Goal: Information Seeking & Learning: Find specific page/section

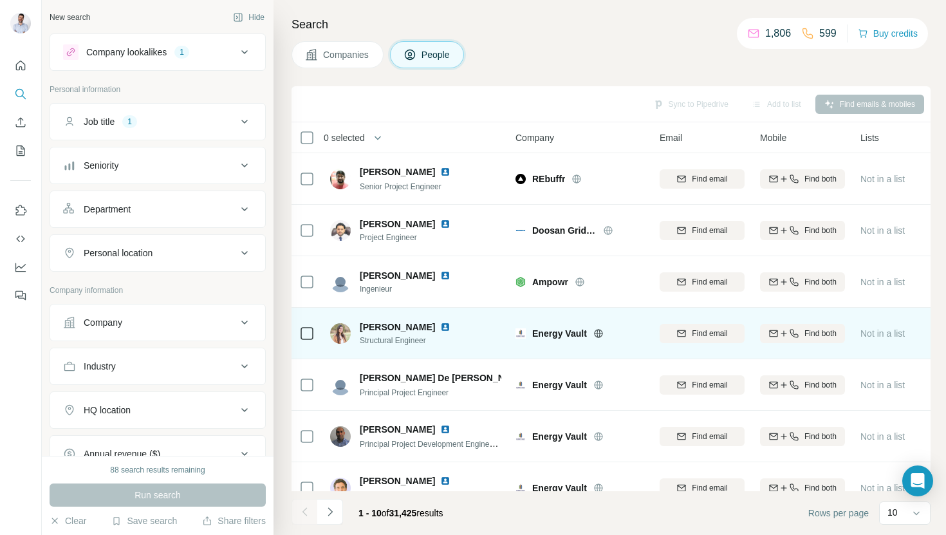
click at [398, 327] on span "[PERSON_NAME]" at bounding box center [397, 326] width 75 height 13
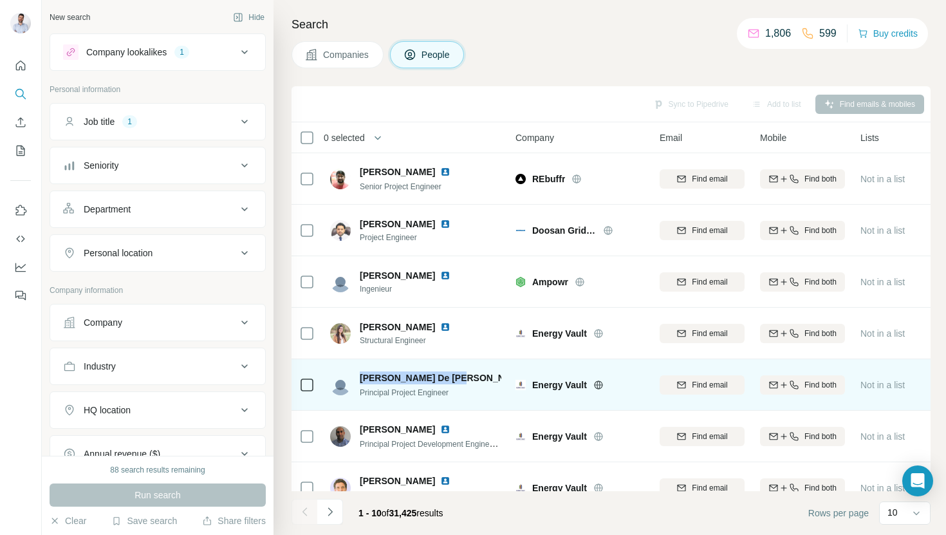
drag, startPoint x: 360, startPoint y: 376, endPoint x: 446, endPoint y: 375, distance: 86.2
click at [446, 375] on span "[PERSON_NAME] De [PERSON_NAME]" at bounding box center [444, 377] width 168 height 13
copy span "[PERSON_NAME] De [PERSON_NAME]"
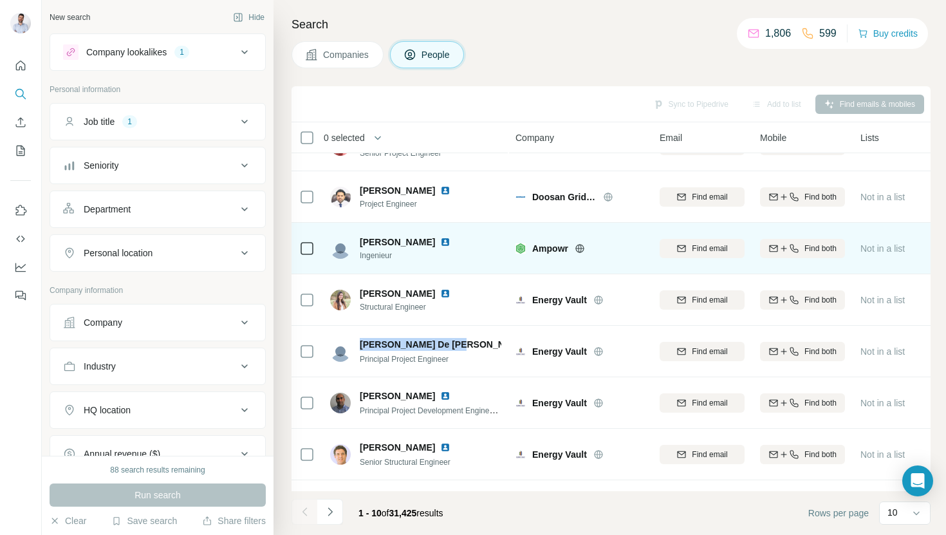
scroll to position [50, 0]
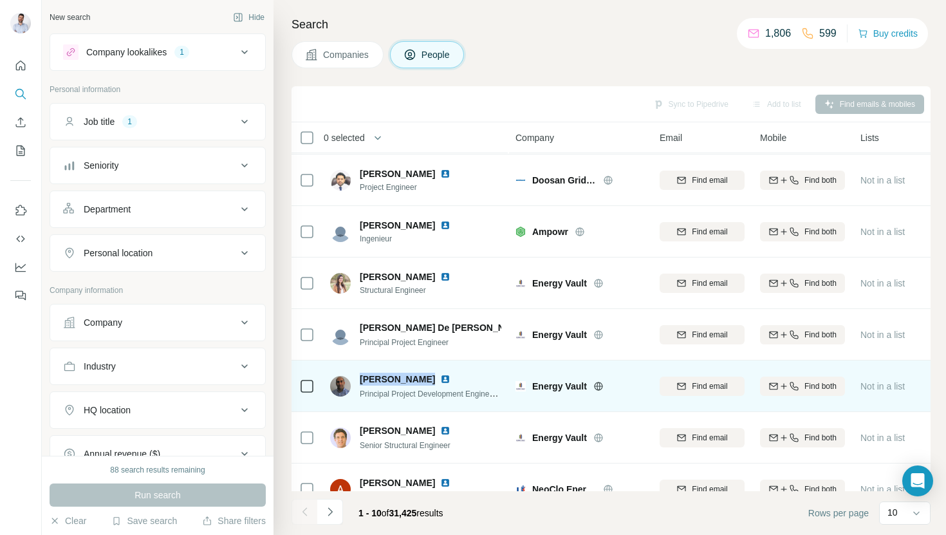
drag, startPoint x: 360, startPoint y: 376, endPoint x: 418, endPoint y: 377, distance: 58.6
click at [418, 377] on span "[PERSON_NAME]" at bounding box center [397, 379] width 75 height 13
copy span "[PERSON_NAME]"
click at [440, 378] on img at bounding box center [445, 379] width 10 height 10
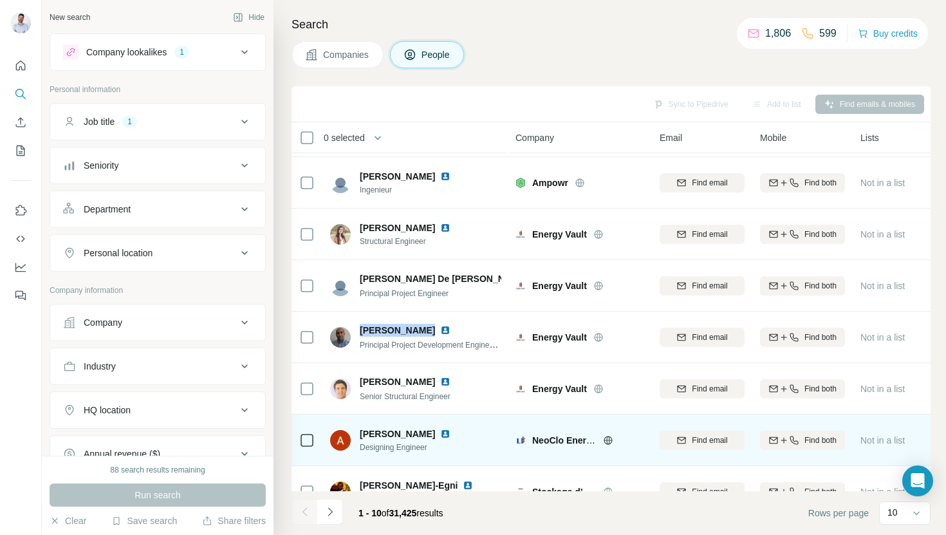
scroll to position [91, 0]
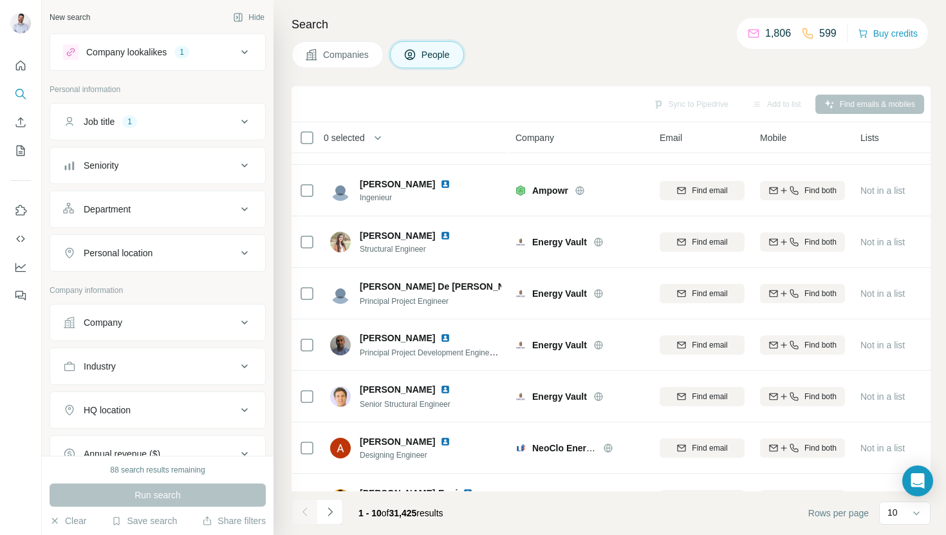
click at [552, 126] on th "Company" at bounding box center [580, 137] width 144 height 31
click at [547, 130] on div "Company" at bounding box center [579, 137] width 129 height 15
click at [542, 138] on span "Company" at bounding box center [534, 137] width 39 height 13
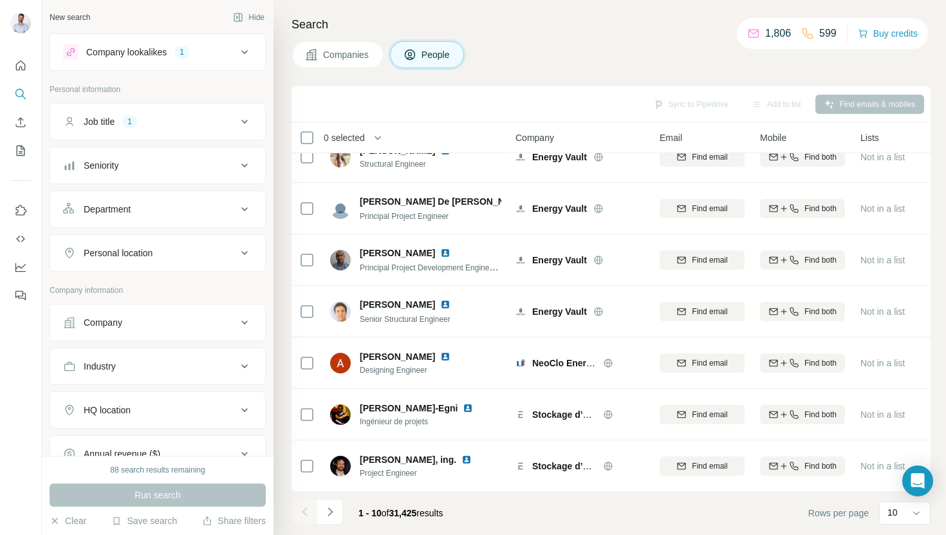
scroll to position [177, 0]
click at [892, 513] on p "10" at bounding box center [892, 512] width 10 height 13
click at [900, 411] on p "60" at bounding box center [895, 414] width 10 height 13
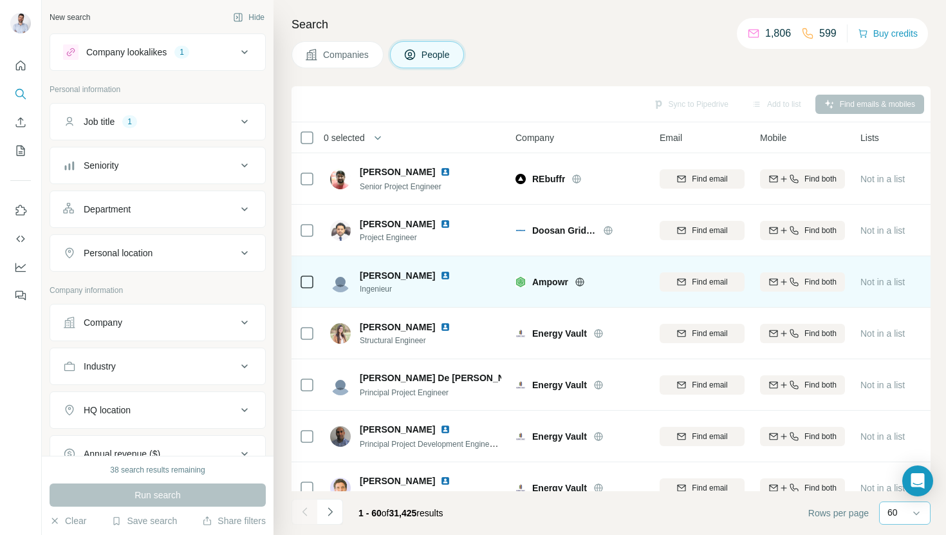
click at [387, 270] on span "[PERSON_NAME]" at bounding box center [397, 275] width 75 height 13
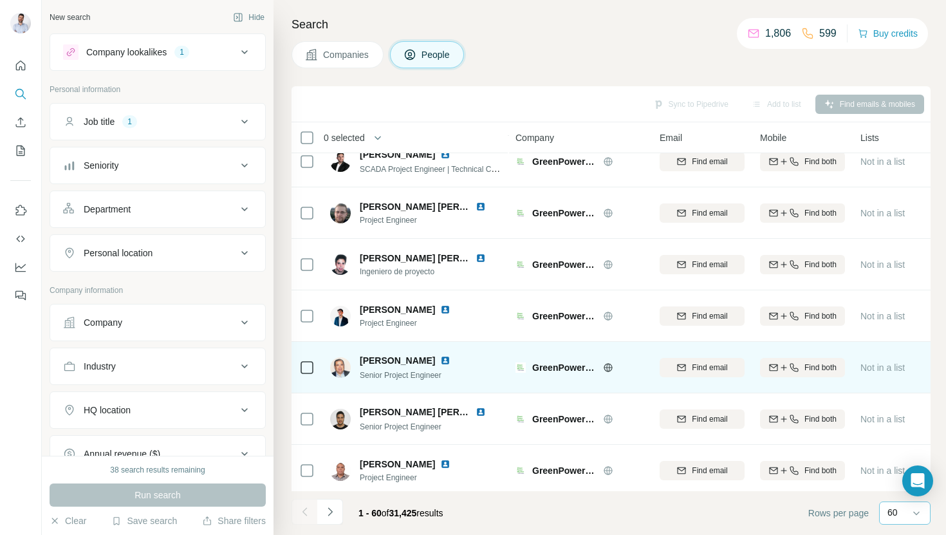
scroll to position [1299, 0]
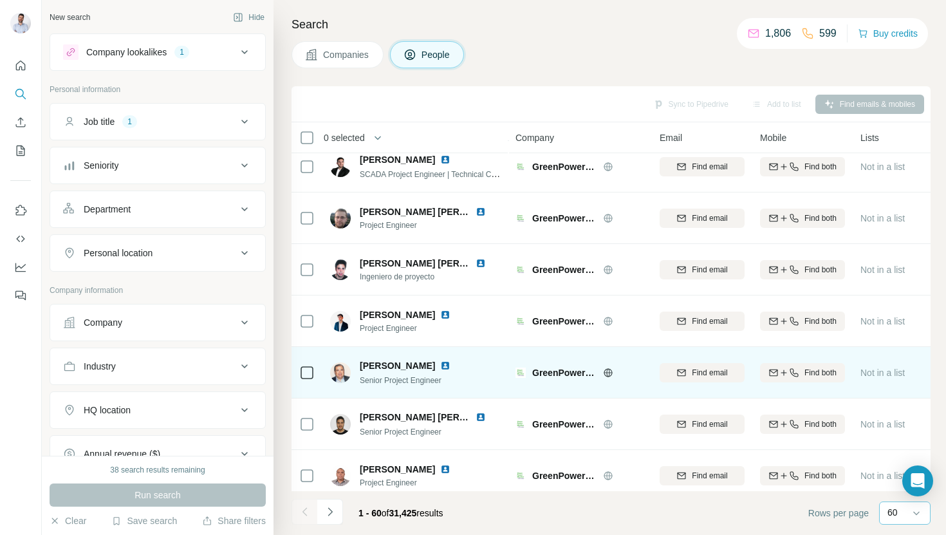
click at [450, 365] on img at bounding box center [445, 365] width 10 height 10
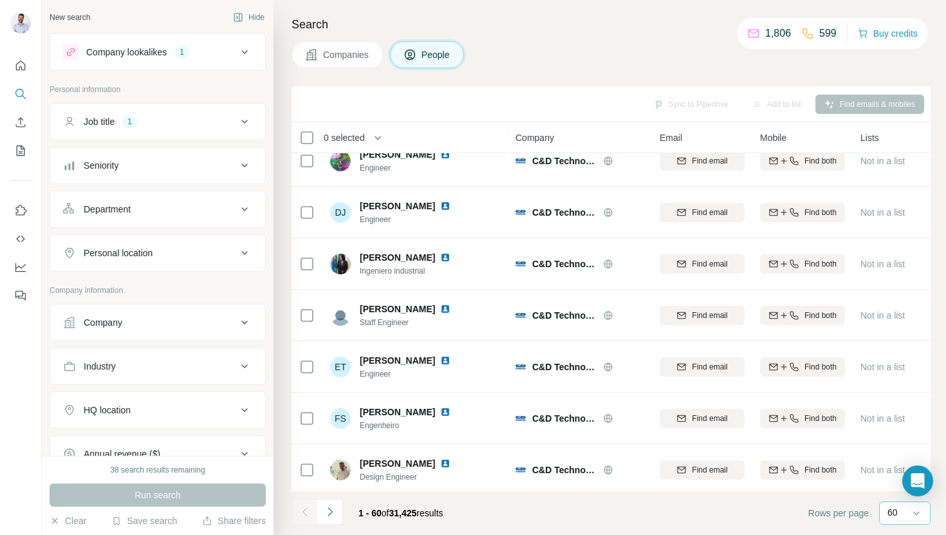
scroll to position [2751, 0]
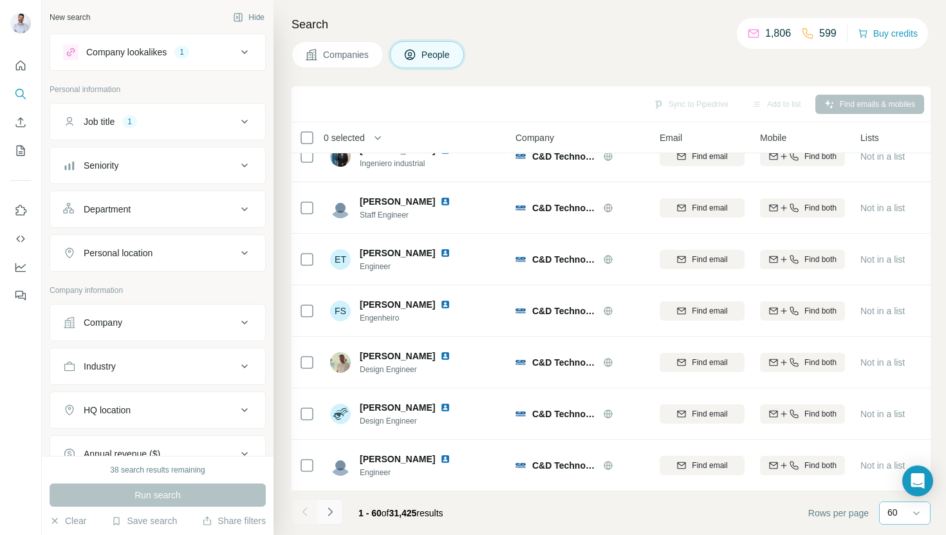
click at [334, 506] on icon "Navigate to next page" at bounding box center [330, 511] width 13 height 13
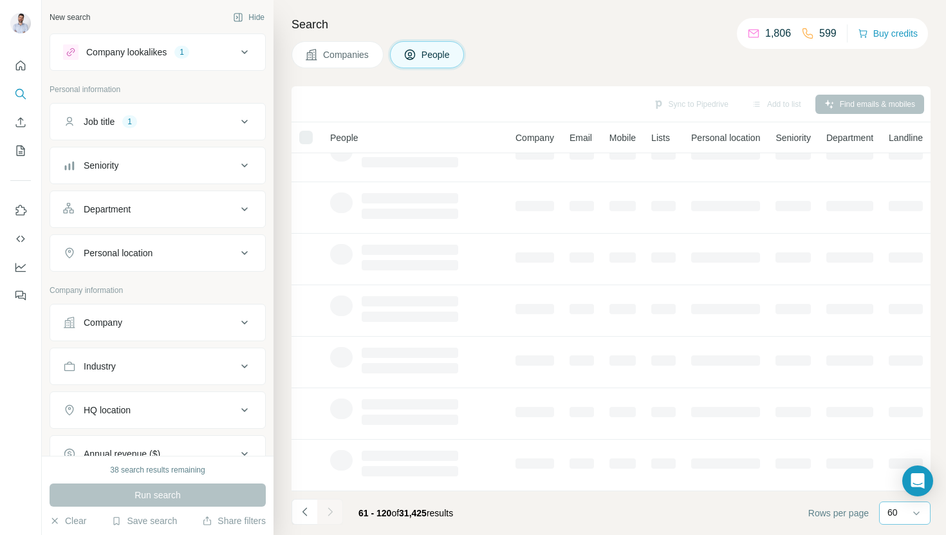
scroll to position [1618, 0]
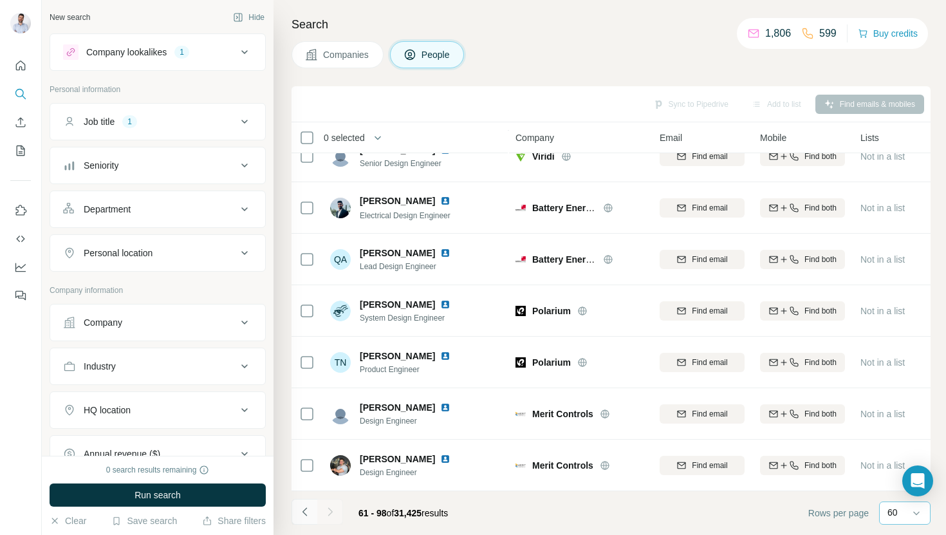
click at [301, 512] on icon "Navigate to previous page" at bounding box center [305, 511] width 13 height 13
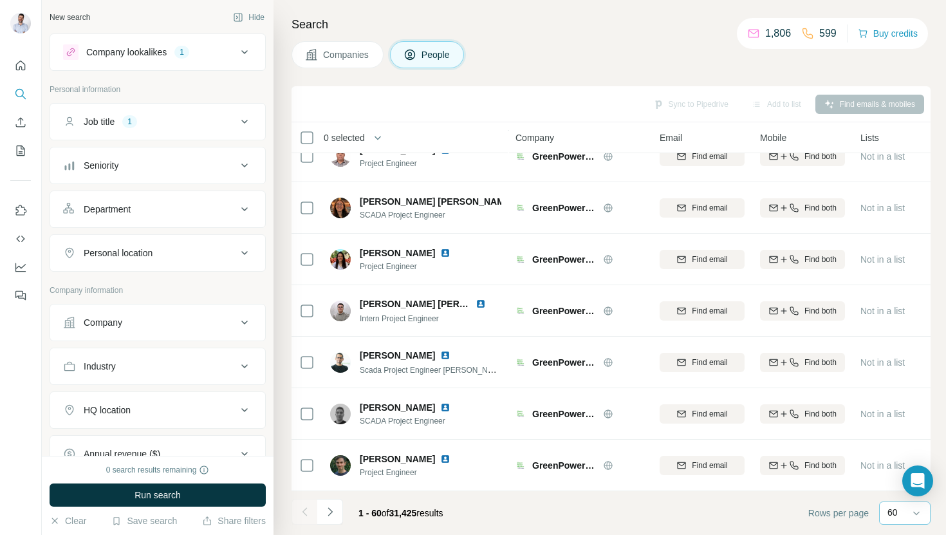
scroll to position [2751, 0]
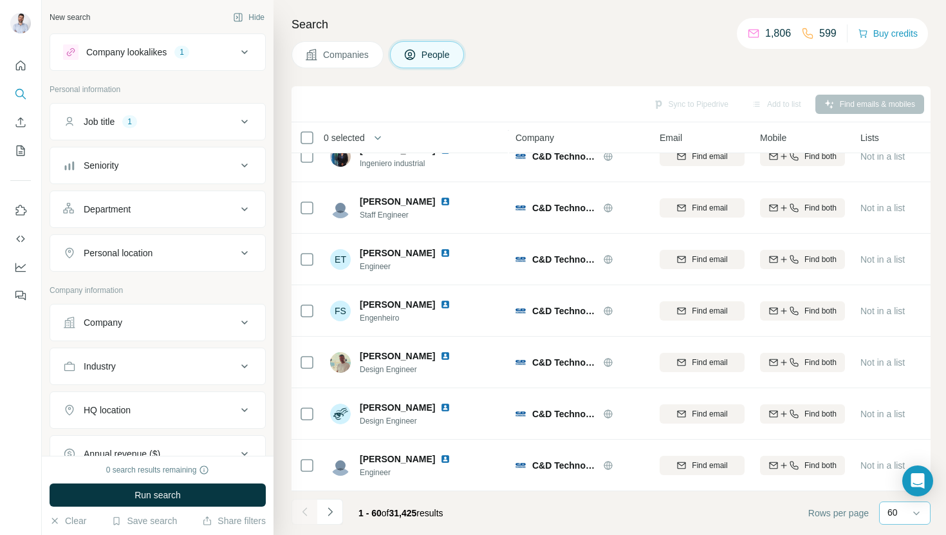
click at [156, 53] on div "Company lookalikes" at bounding box center [126, 52] width 80 height 13
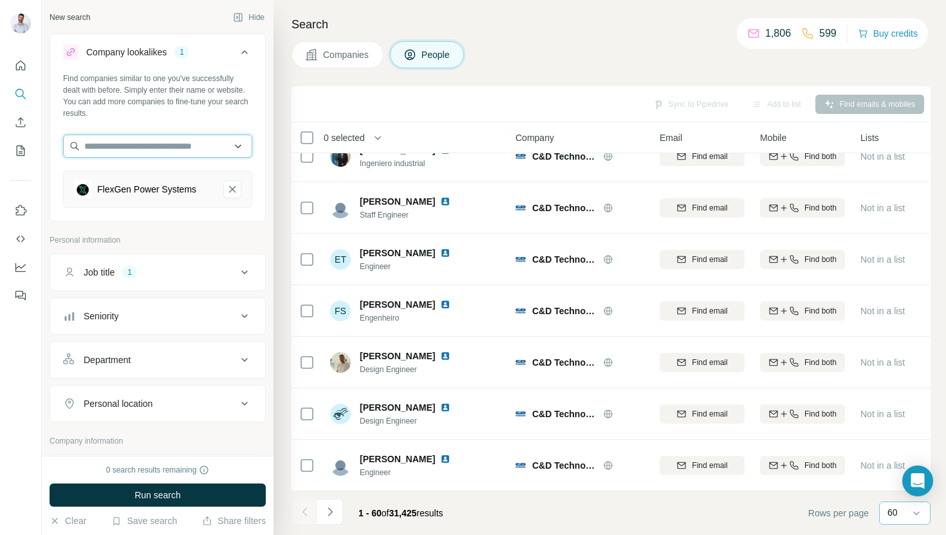
click at [149, 144] on input "text" at bounding box center [157, 145] width 189 height 23
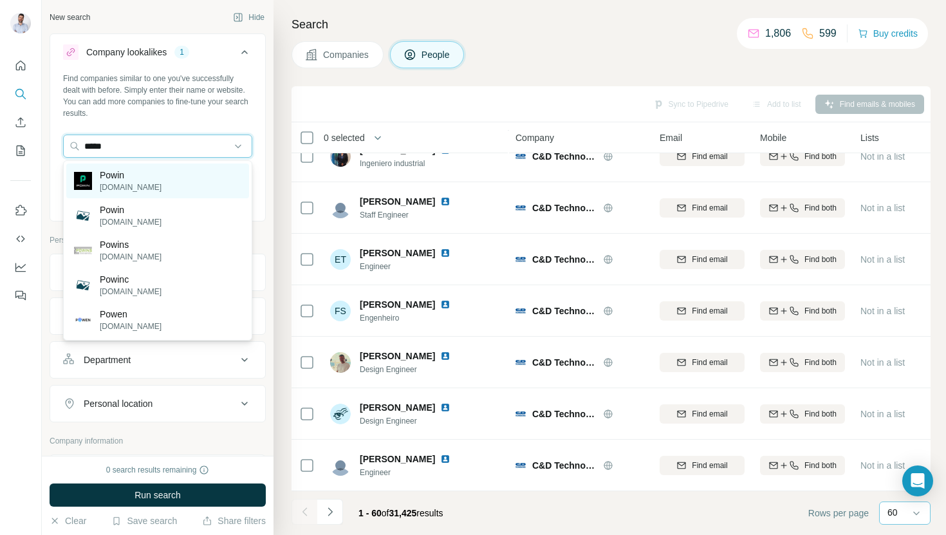
type input "*****"
click at [125, 185] on p "[DOMAIN_NAME]" at bounding box center [131, 187] width 62 height 12
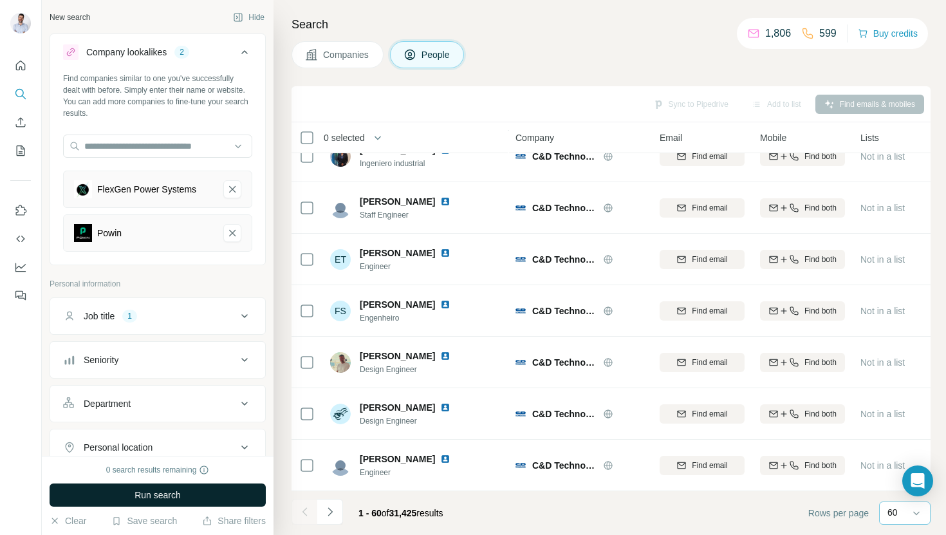
click at [163, 500] on span "Run search" at bounding box center [157, 494] width 46 height 13
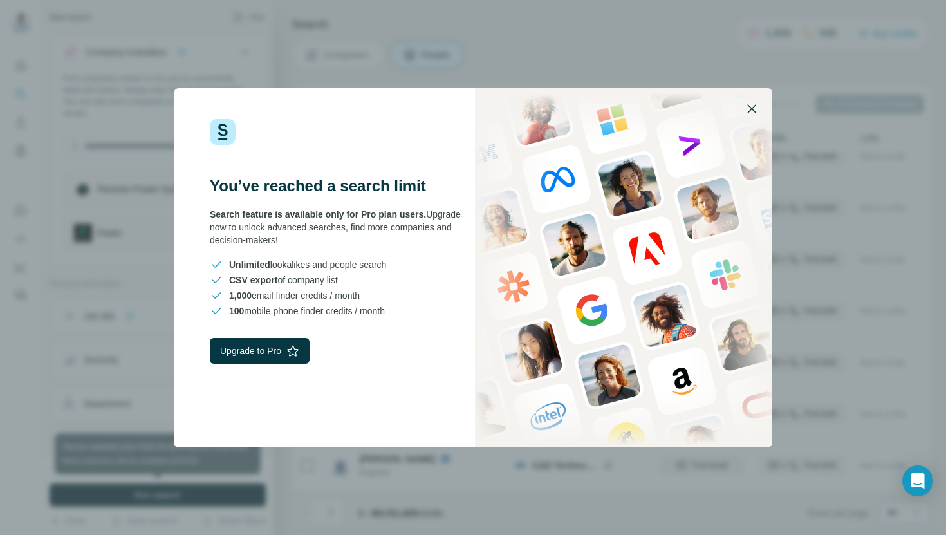
click at [750, 105] on icon "button" at bounding box center [751, 108] width 15 height 15
